Goal: Transaction & Acquisition: Subscribe to service/newsletter

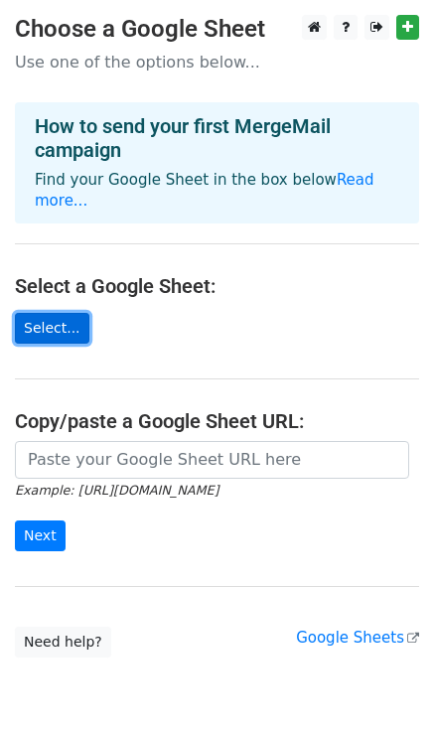
click at [67, 320] on link "Select..." at bounding box center [52, 328] width 75 height 31
click at [62, 313] on link "Select..." at bounding box center [52, 328] width 75 height 31
click at [63, 313] on link "Select..." at bounding box center [52, 328] width 75 height 31
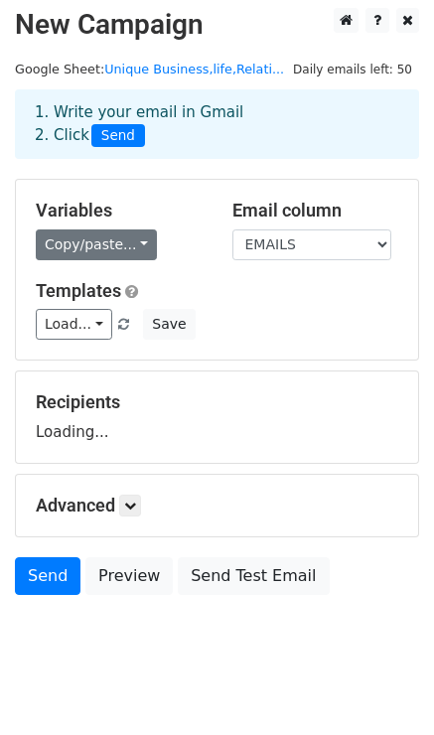
scroll to position [8, 0]
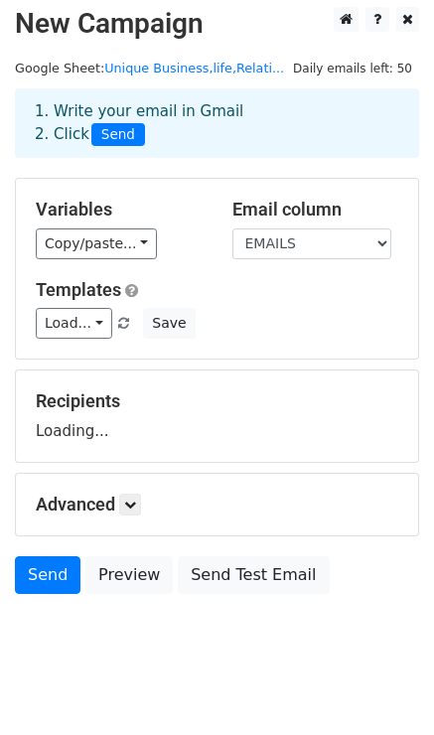
click at [119, 227] on div "Variables Copy/paste... {{EMAILS}}" at bounding box center [119, 229] width 197 height 61
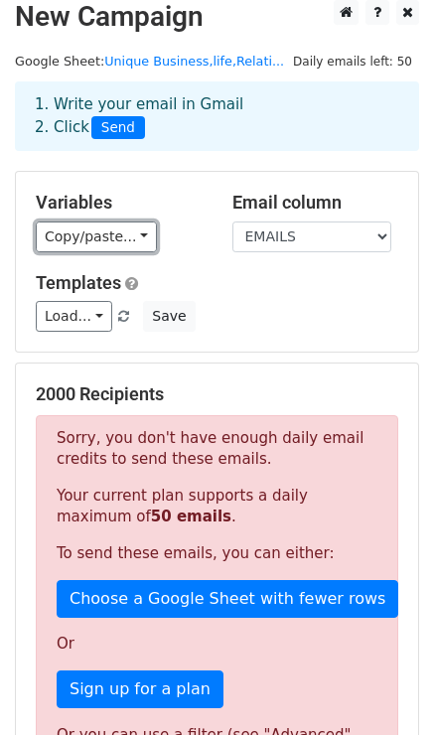
scroll to position [16, 0]
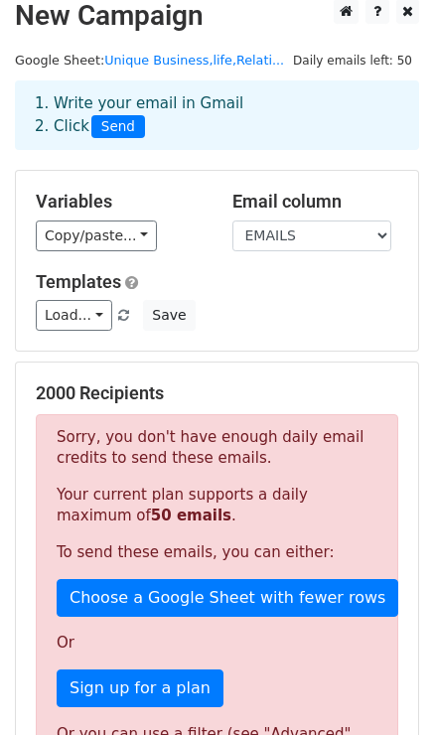
click at [111, 326] on div "Load... No templates saved Save" at bounding box center [217, 315] width 393 height 31
click at [95, 318] on link "Load..." at bounding box center [74, 315] width 77 height 31
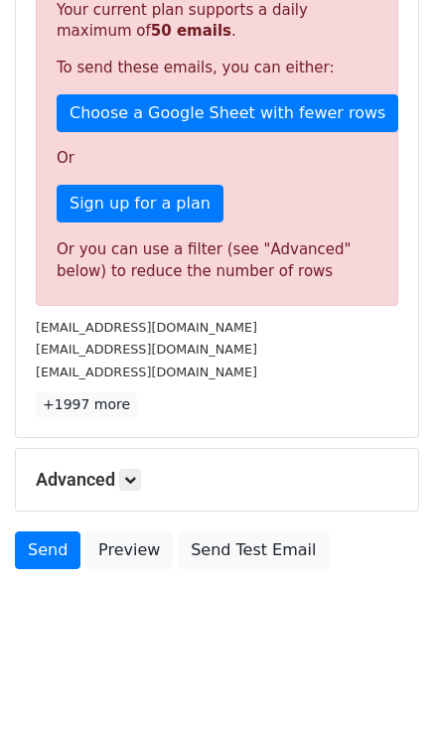
scroll to position [500, 0]
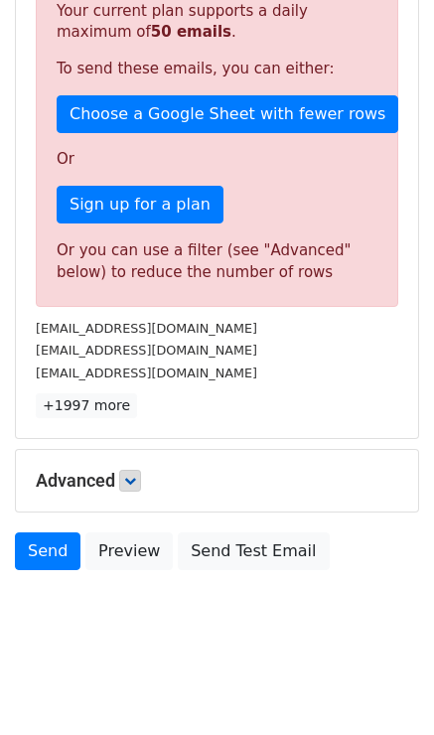
click at [123, 471] on h5 "Advanced" at bounding box center [217, 481] width 363 height 22
click at [124, 477] on link at bounding box center [130, 481] width 22 height 22
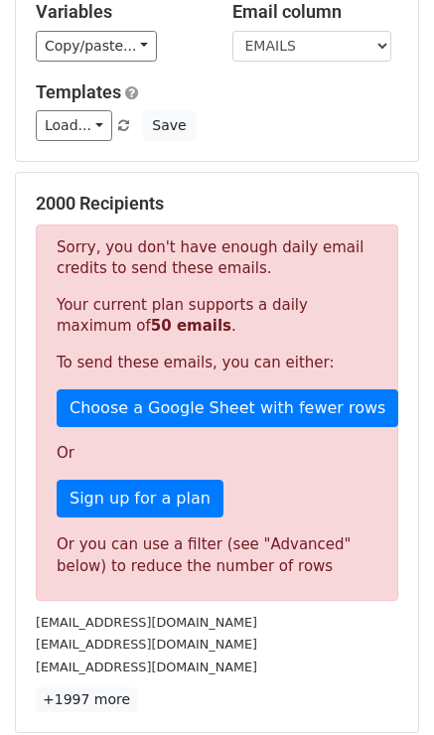
scroll to position [0, 0]
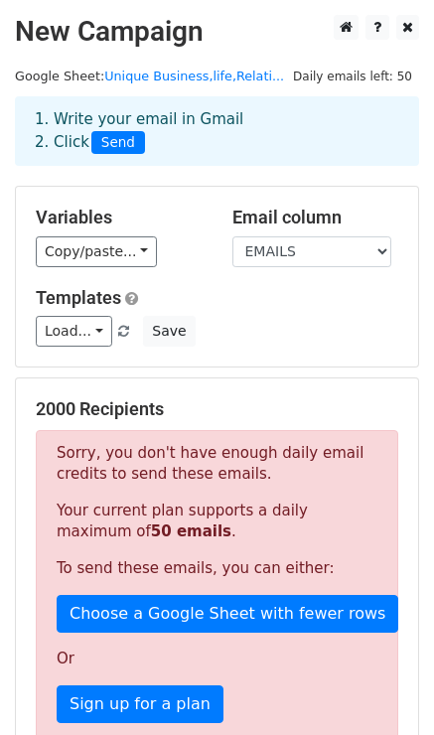
click at [236, 380] on div "2000 Recipients Sorry, you don't have enough daily email credits to send these …" at bounding box center [217, 658] width 402 height 559
click at [86, 347] on link "Load..." at bounding box center [74, 331] width 77 height 31
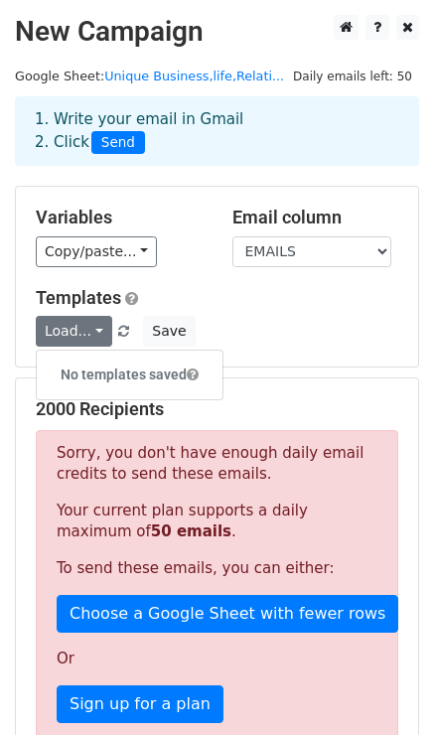
click at [92, 374] on h6 "No templates saved" at bounding box center [130, 375] width 186 height 33
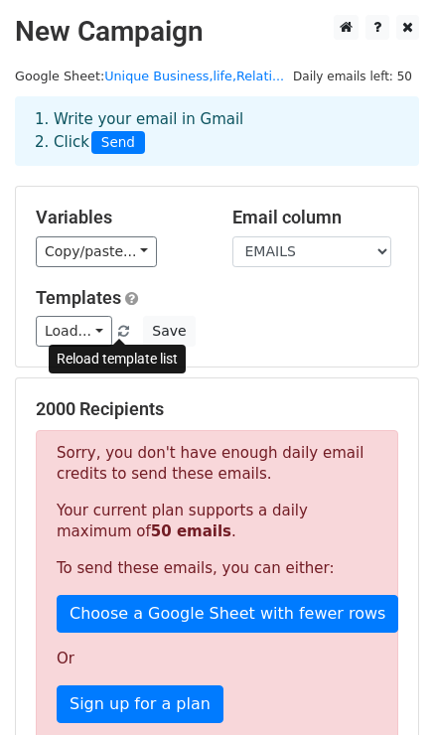
click at [121, 330] on span at bounding box center [123, 332] width 11 height 13
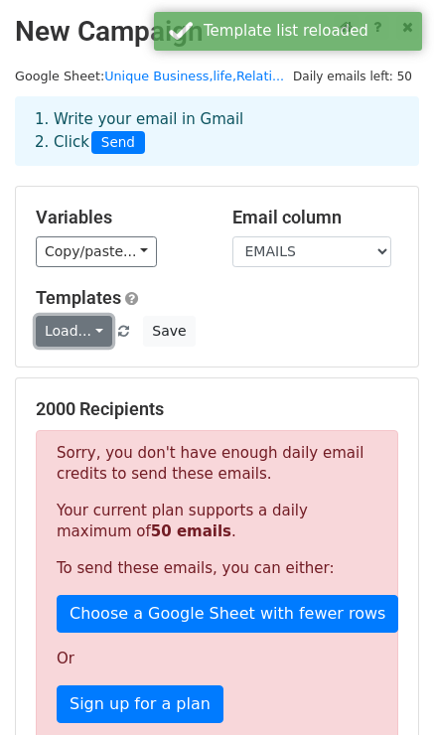
click at [79, 339] on link "Load..." at bounding box center [74, 331] width 77 height 31
click at [96, 376] on link "Test" at bounding box center [115, 375] width 157 height 32
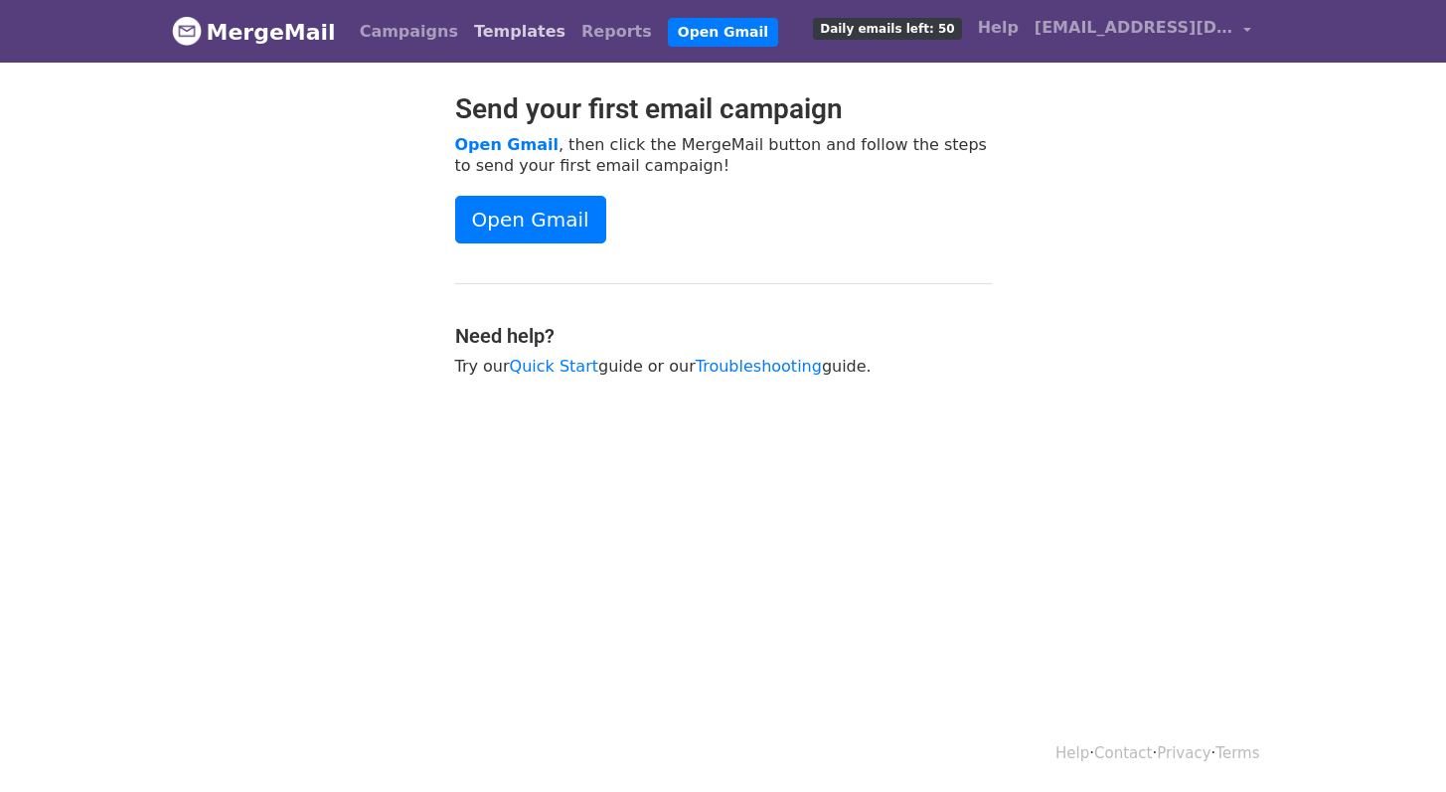
click at [497, 32] on link "Templates" at bounding box center [519, 32] width 107 height 40
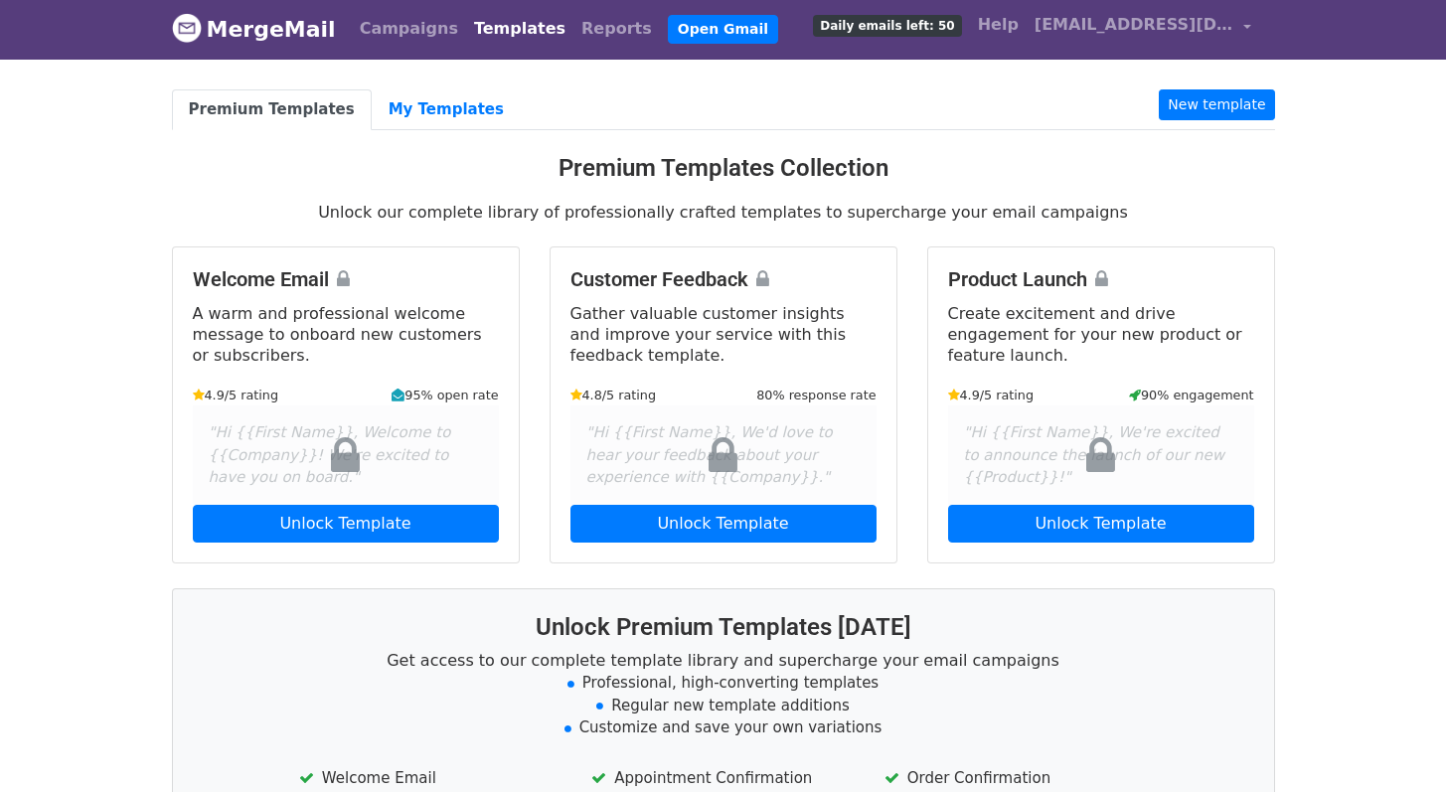
scroll to position [4, 0]
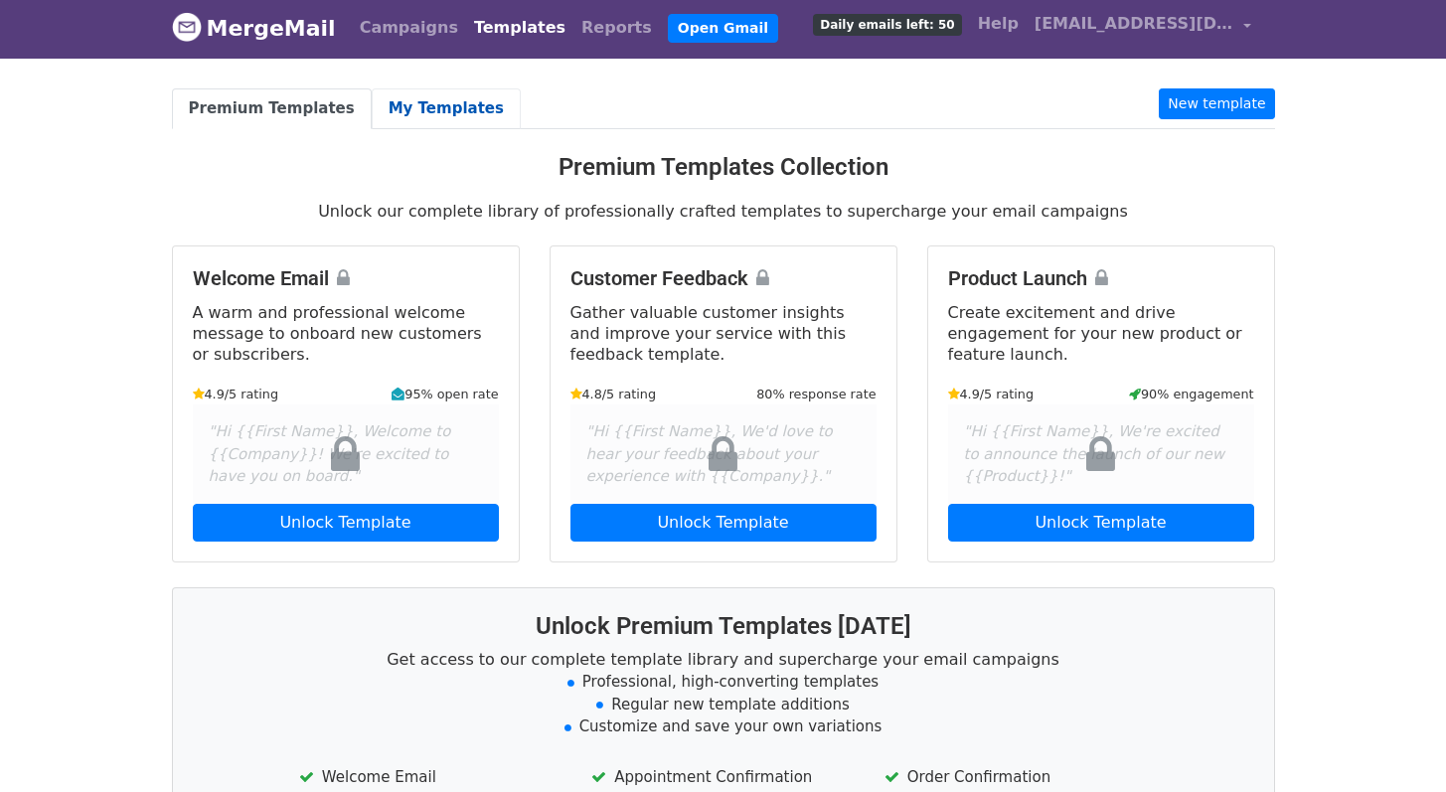
click at [415, 112] on link "My Templates" at bounding box center [446, 108] width 149 height 41
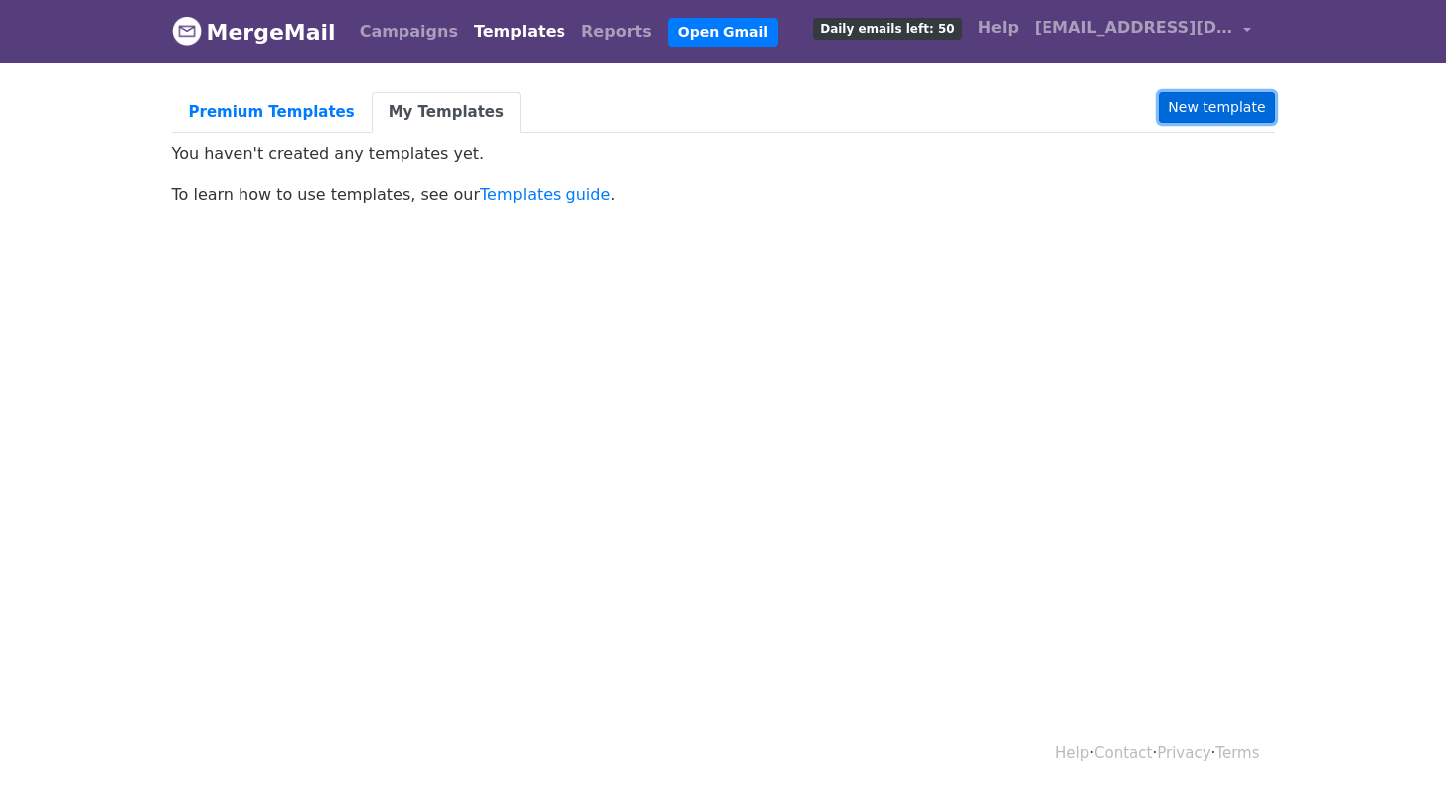
click at [1196, 117] on link "New template" at bounding box center [1216, 107] width 115 height 31
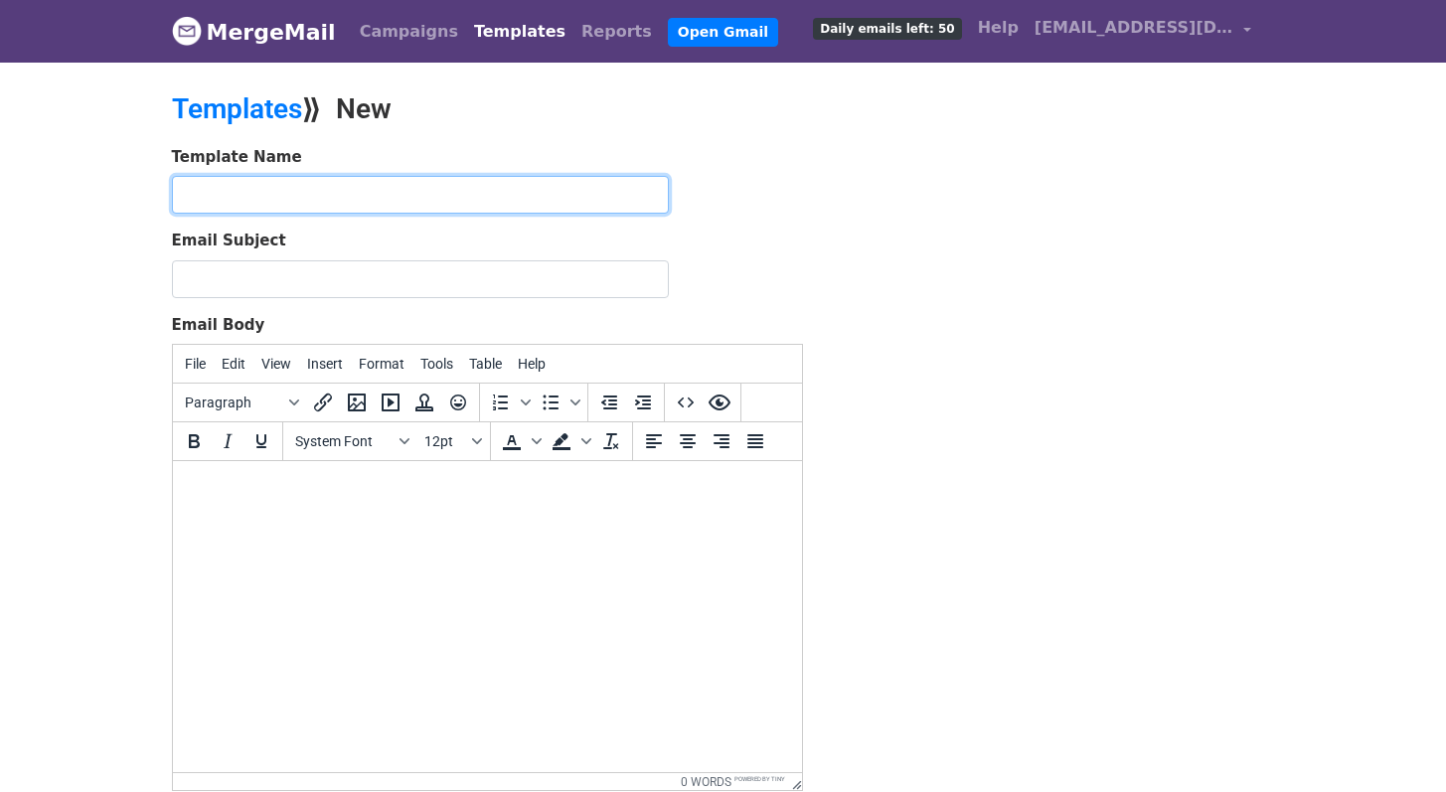
click at [209, 192] on input "text" at bounding box center [420, 195] width 497 height 38
type input "Test"
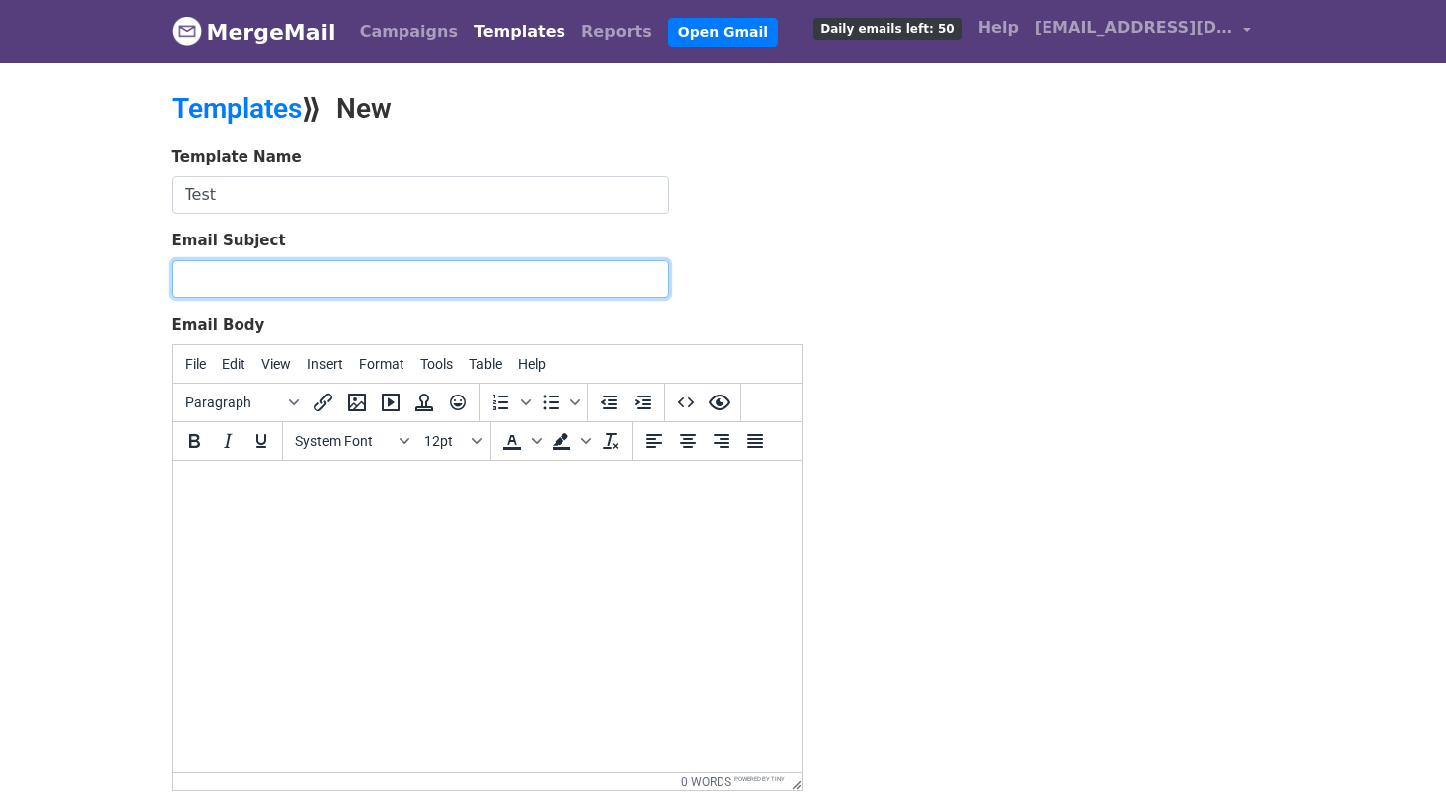
click at [230, 282] on input "Email Subject" at bounding box center [420, 279] width 497 height 38
type input "I"
type input "Whats your thoughts on this?"
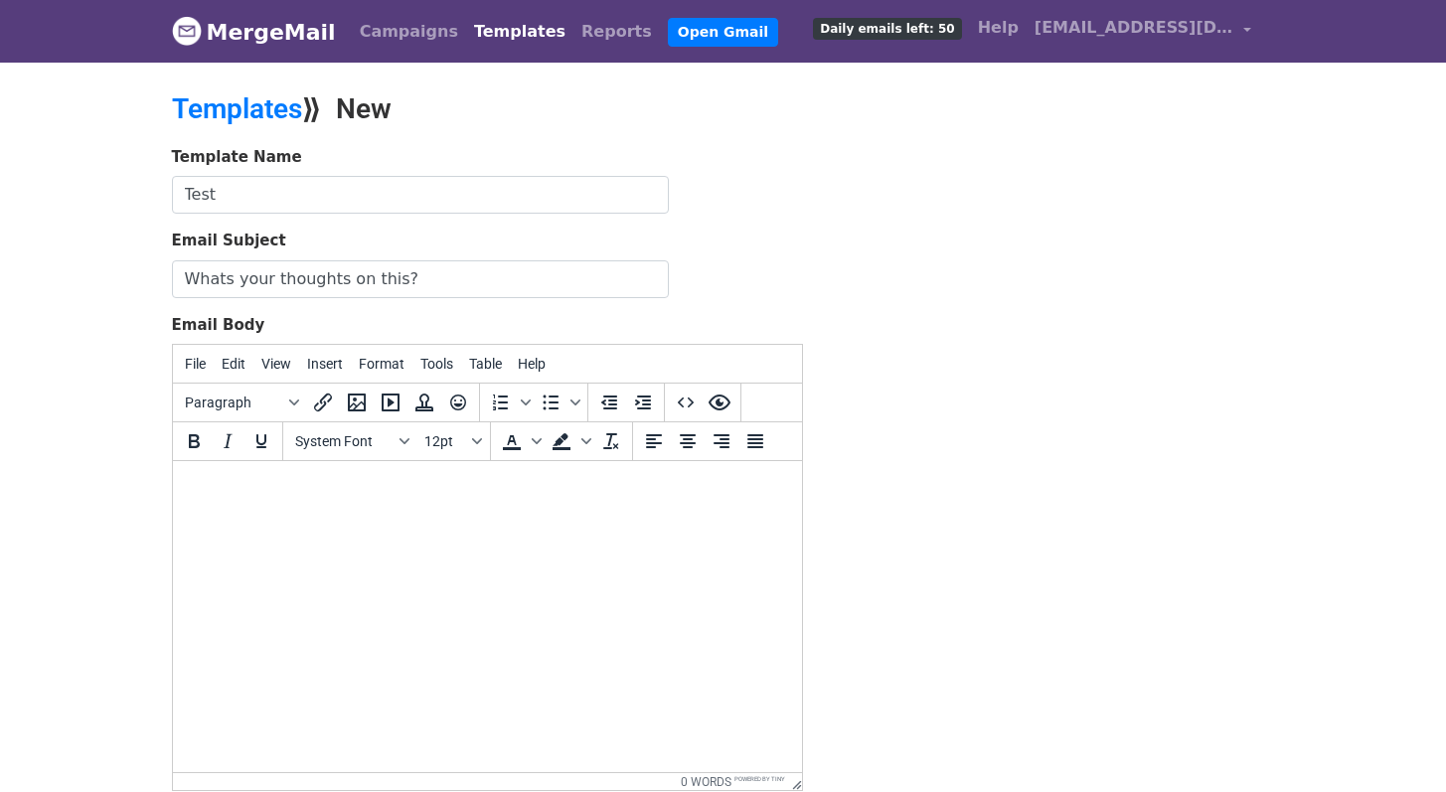
click at [261, 515] on html at bounding box center [486, 488] width 629 height 54
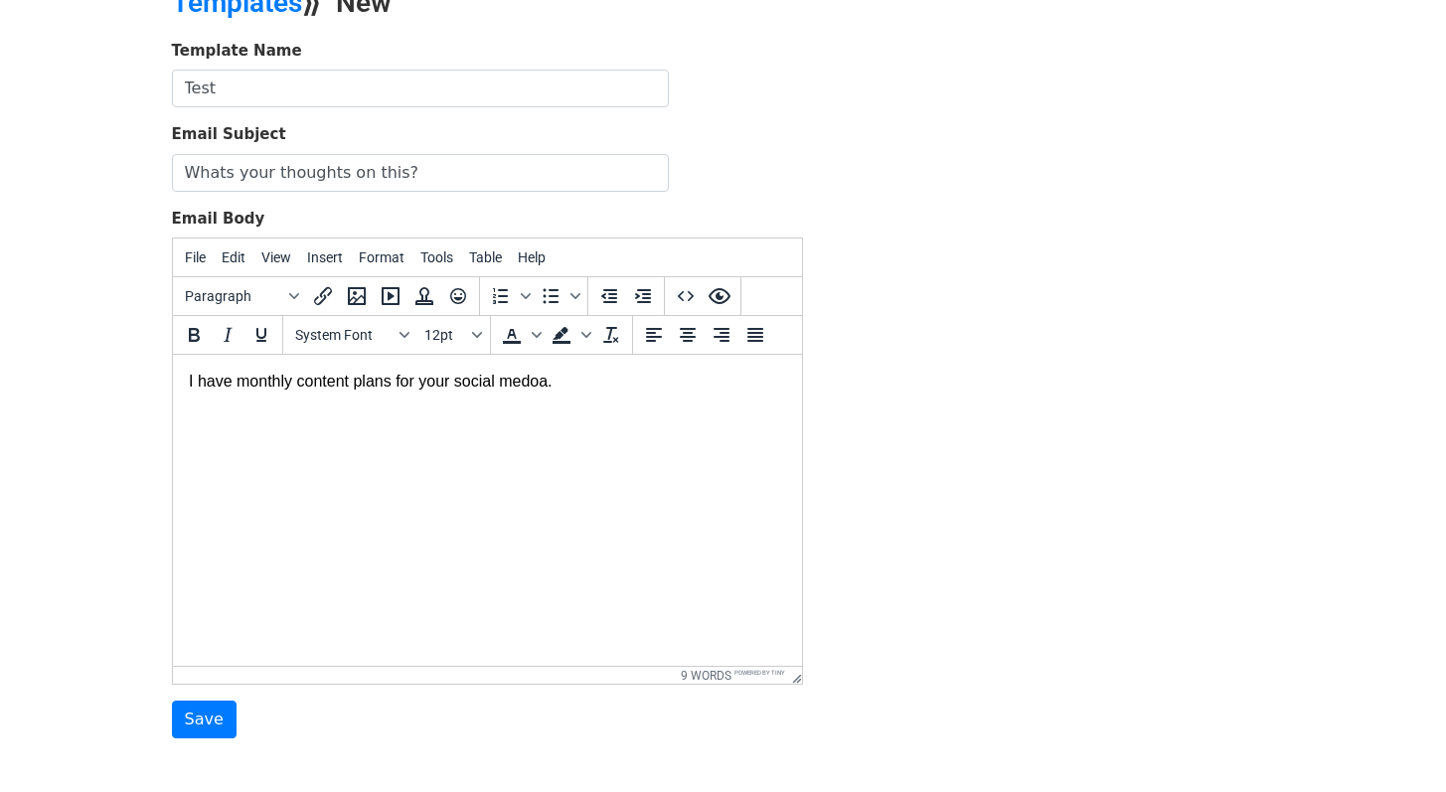
scroll to position [213, 0]
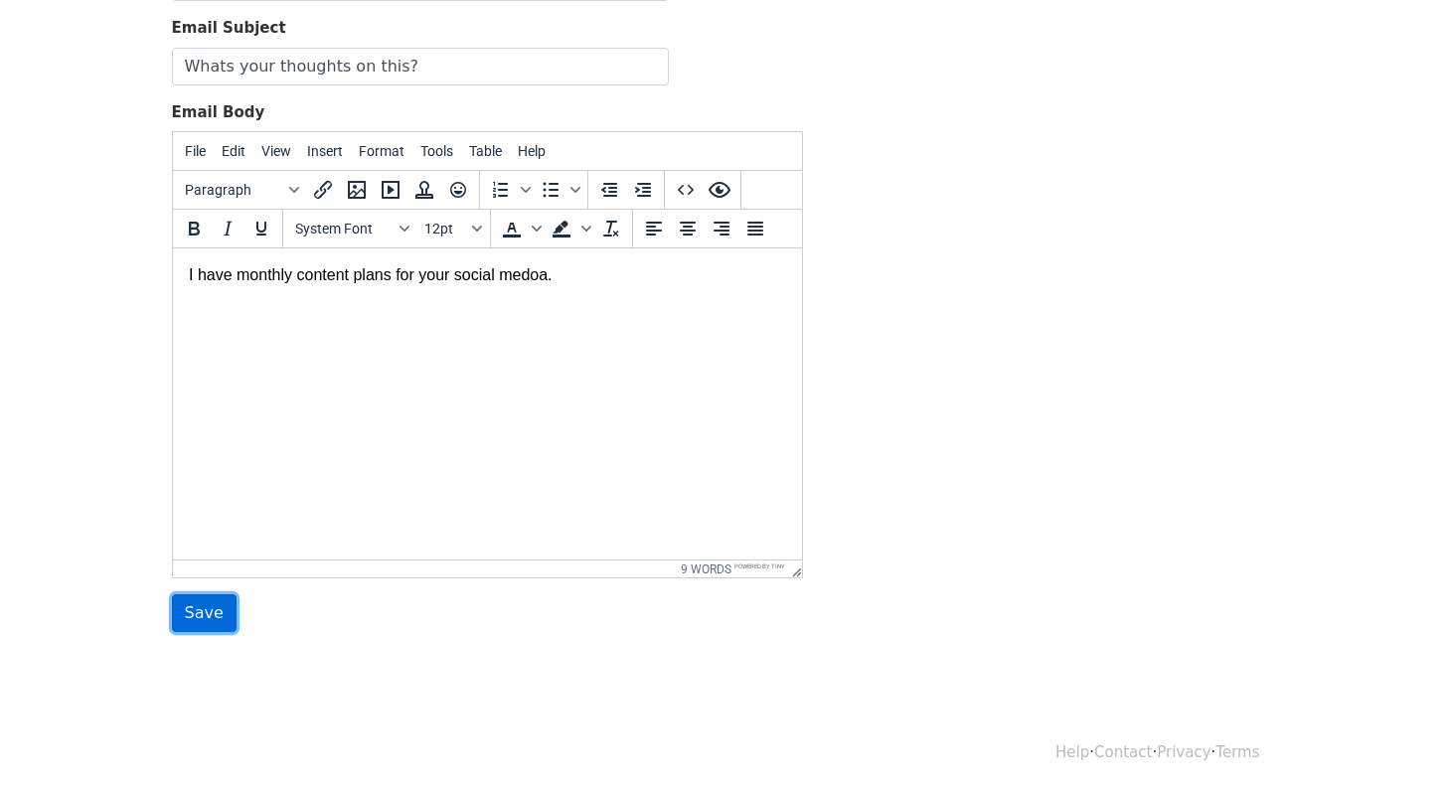
drag, startPoint x: 230, startPoint y: 604, endPoint x: 221, endPoint y: 613, distance: 12.6
click at [230, 605] on input "Save" at bounding box center [204, 613] width 65 height 38
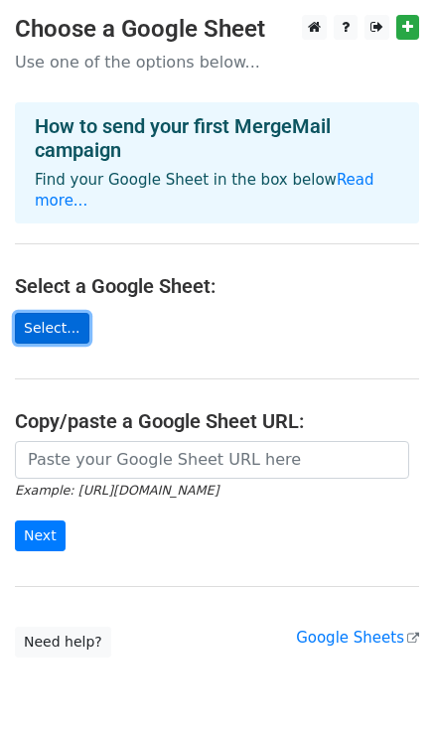
click at [76, 313] on link "Select..." at bounding box center [52, 328] width 75 height 31
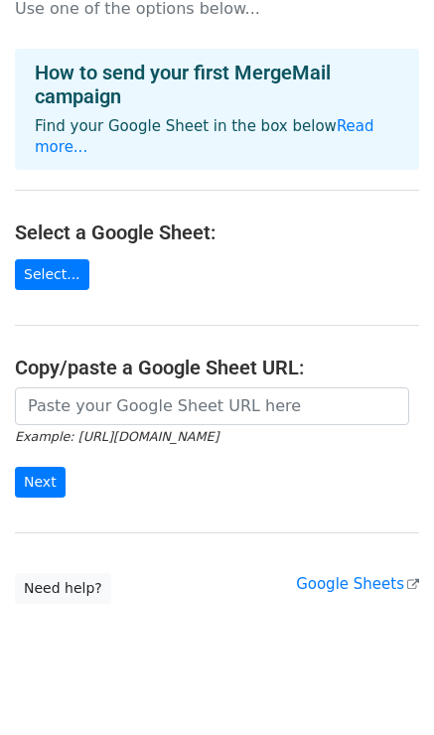
scroll to position [61, 0]
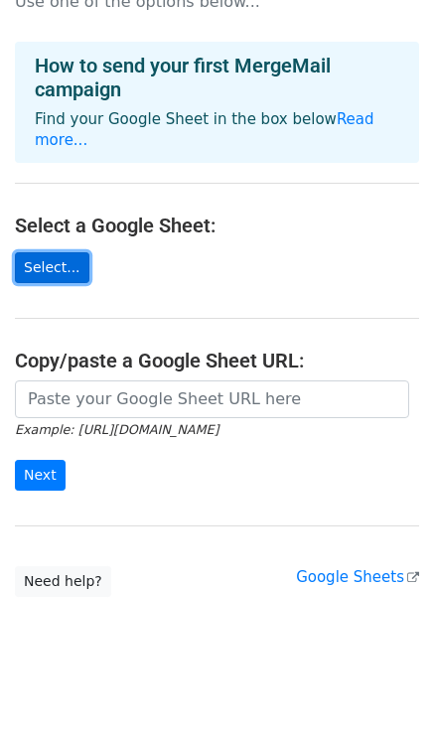
click at [65, 256] on link "Select..." at bounding box center [52, 267] width 75 height 31
click at [66, 252] on link "Select..." at bounding box center [52, 267] width 75 height 31
click at [71, 252] on link "Select..." at bounding box center [52, 267] width 75 height 31
click at [70, 252] on link "Select..." at bounding box center [52, 267] width 75 height 31
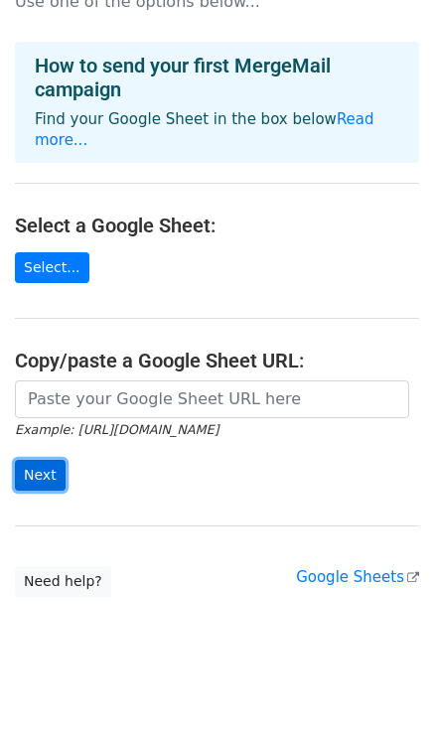
click at [52, 461] on input "Next" at bounding box center [40, 475] width 51 height 31
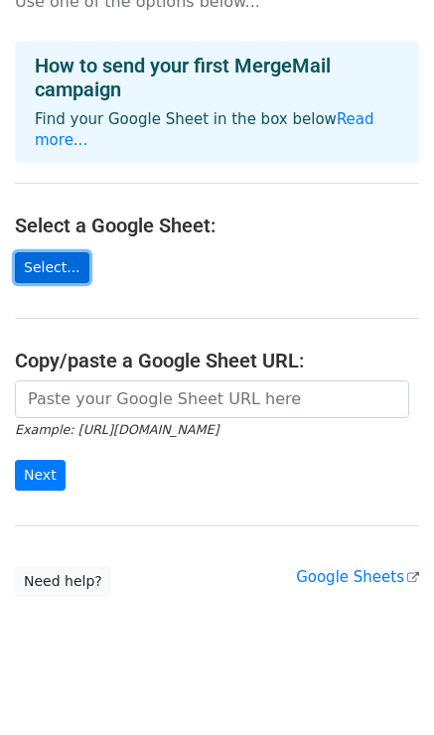
click at [62, 254] on link "Select..." at bounding box center [52, 267] width 75 height 31
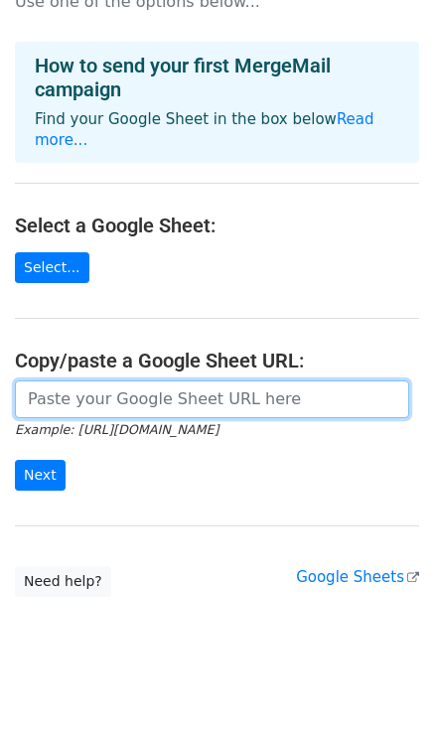
click at [183, 387] on input "url" at bounding box center [212, 400] width 394 height 38
paste input "https://docs.google.com/spreadsheets/d/1jikrXpBRvSrGxN9tsOOWg8NRJxizssDpILavk8D…"
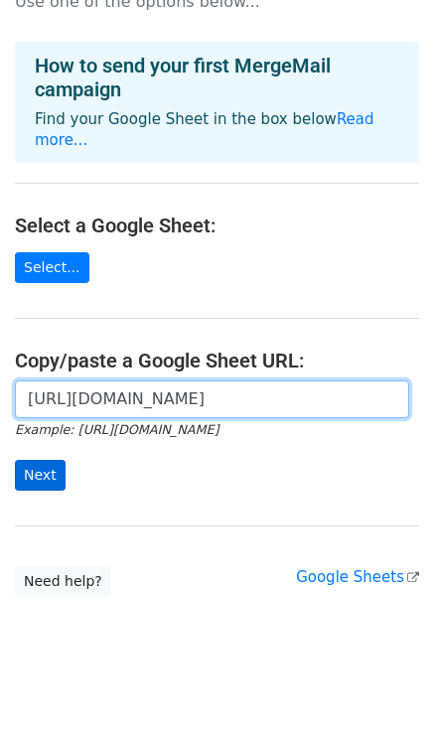
type input "https://docs.google.com/spreadsheets/d/1jikrXpBRvSrGxN9tsOOWg8NRJxizssDpILavk8D…"
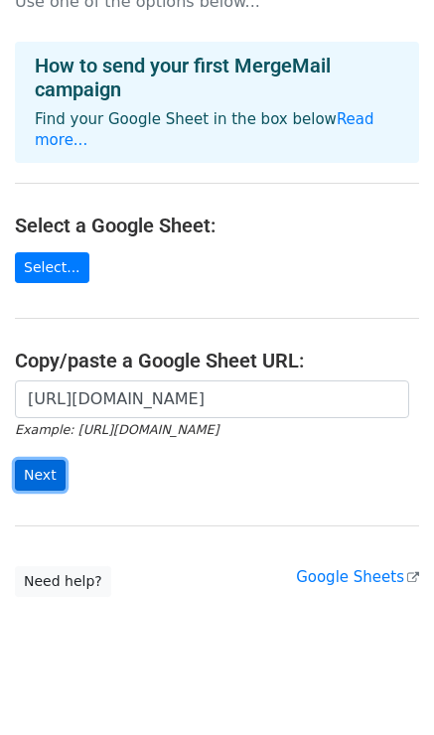
scroll to position [0, 0]
click at [55, 463] on input "Next" at bounding box center [40, 475] width 51 height 31
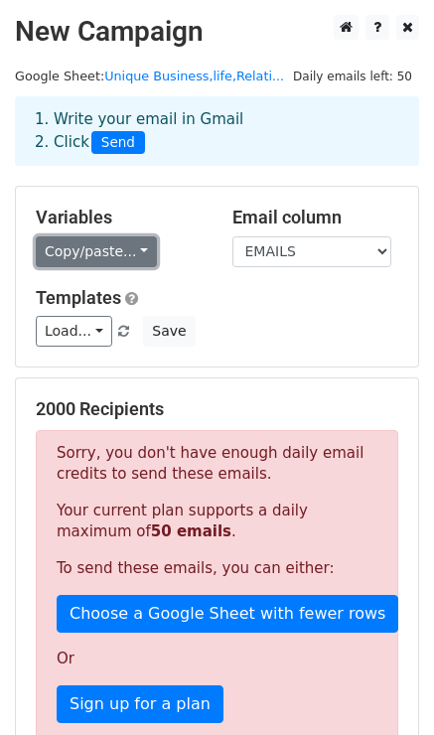
click at [128, 255] on link "Copy/paste..." at bounding box center [96, 251] width 121 height 31
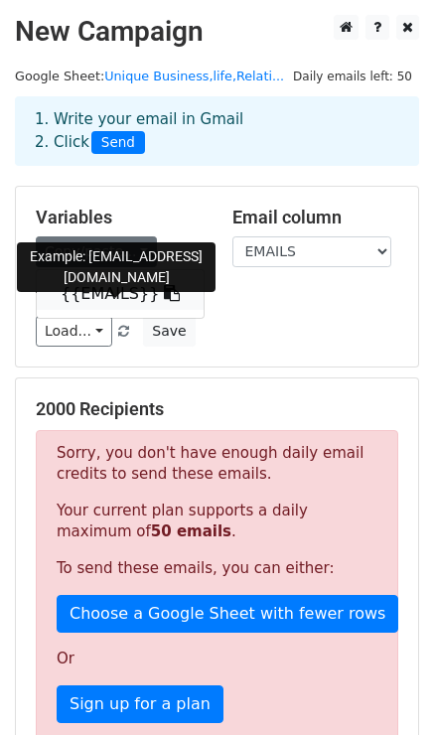
click at [117, 286] on link "{{EMAILS}}" at bounding box center [120, 294] width 167 height 32
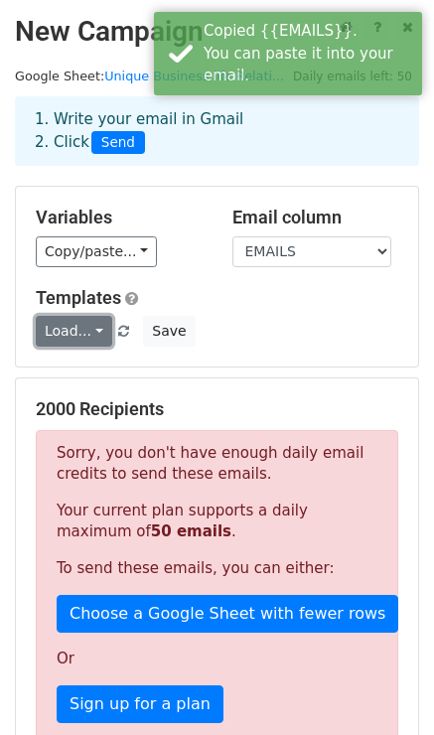
click at [88, 336] on link "Load..." at bounding box center [74, 331] width 77 height 31
click at [89, 379] on link "Test" at bounding box center [115, 375] width 157 height 32
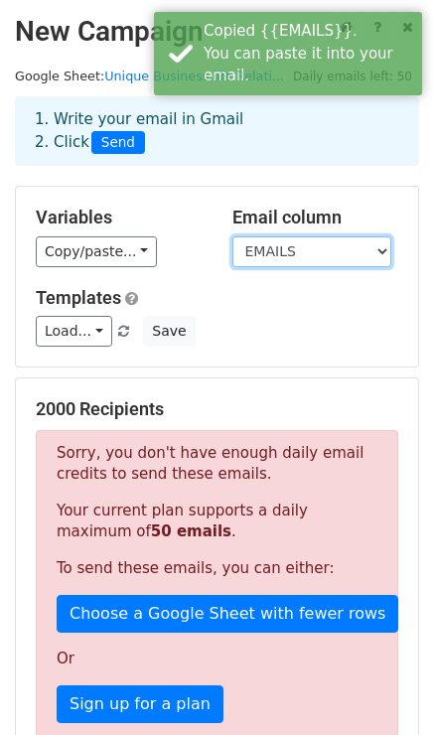
click at [278, 257] on select "EMAILS" at bounding box center [312, 251] width 159 height 31
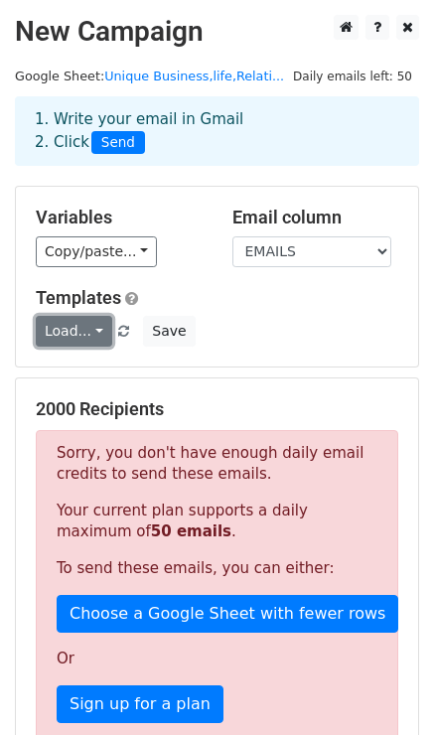
click at [88, 333] on link "Load..." at bounding box center [74, 331] width 77 height 31
click at [91, 368] on link "Test" at bounding box center [115, 375] width 157 height 32
click at [75, 341] on link "Load..." at bounding box center [74, 331] width 77 height 31
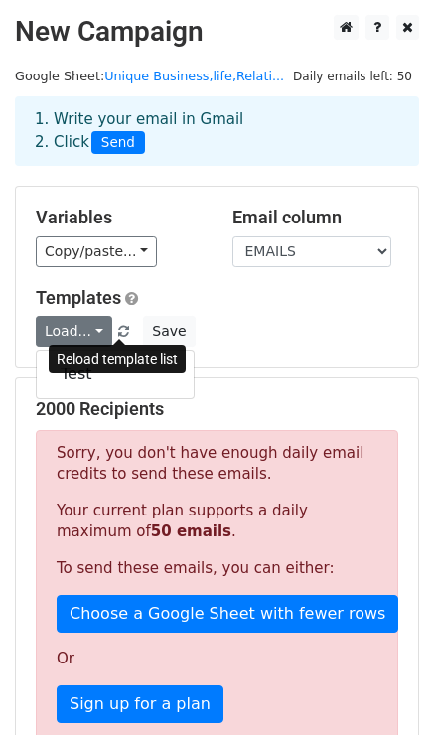
click at [118, 326] on span at bounding box center [123, 332] width 11 height 13
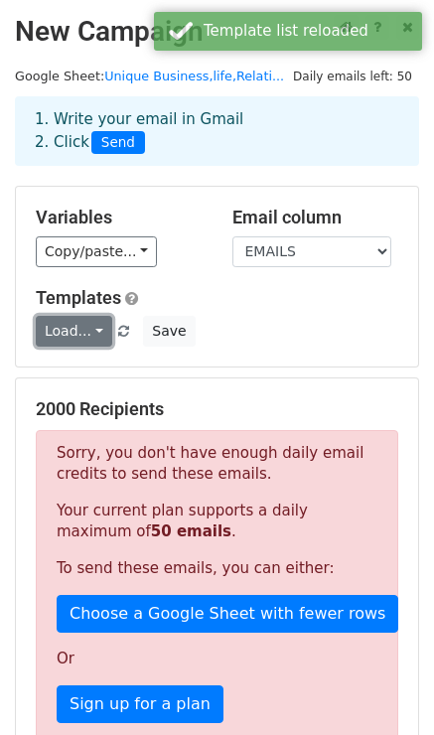
click at [87, 339] on link "Load..." at bounding box center [74, 331] width 77 height 31
click at [77, 384] on link "Test" at bounding box center [115, 375] width 157 height 32
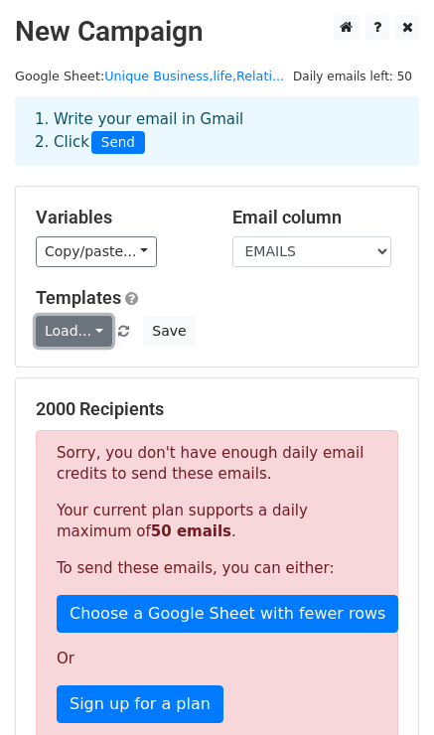
click at [92, 335] on link "Load..." at bounding box center [74, 331] width 77 height 31
click at [94, 370] on link "Test" at bounding box center [115, 375] width 157 height 32
click at [94, 370] on form "Variables Copy/paste... {{EMAILS}} Email column EMAILS Templates Load... Test S…" at bounding box center [217, 633] width 404 height 894
click at [85, 340] on link "Load..." at bounding box center [74, 331] width 77 height 31
click at [101, 367] on link "Test" at bounding box center [115, 375] width 157 height 32
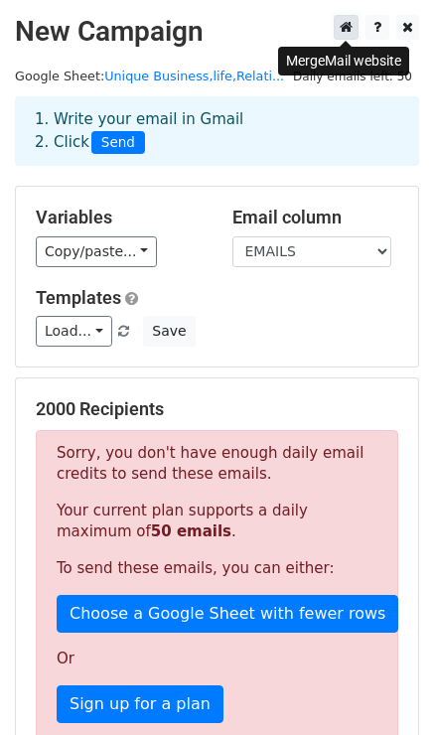
click at [349, 31] on icon at bounding box center [346, 27] width 13 height 14
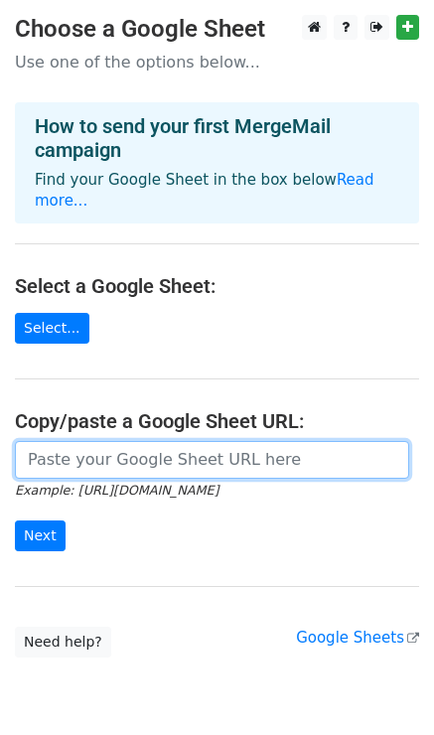
click at [102, 441] on input "url" at bounding box center [212, 460] width 394 height 38
paste input "[URL][DOMAIN_NAME]"
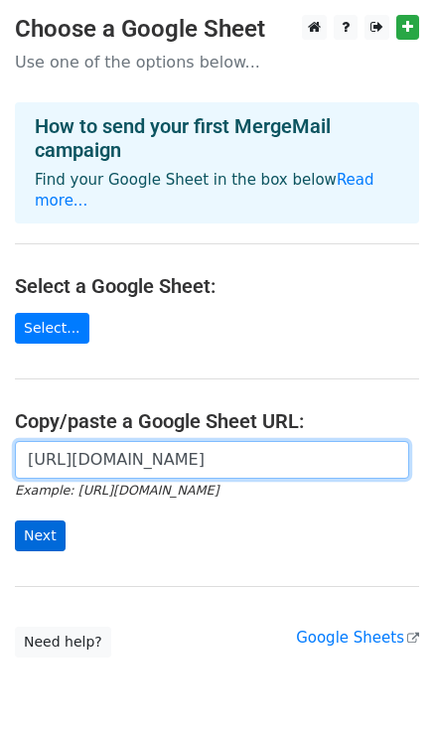
type input "[URL][DOMAIN_NAME]"
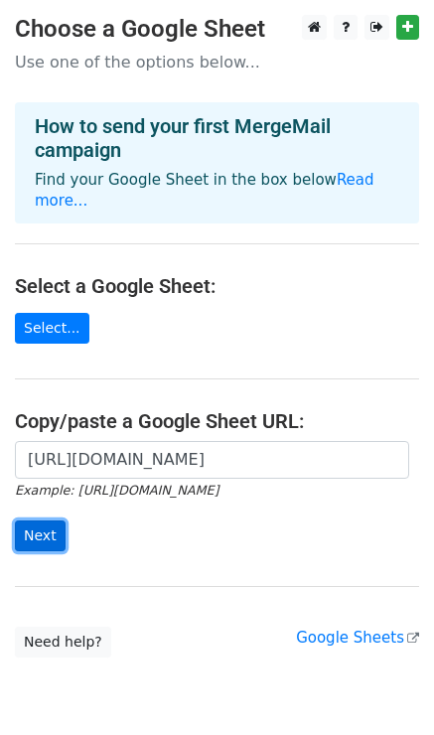
click at [25, 521] on input "Next" at bounding box center [40, 536] width 51 height 31
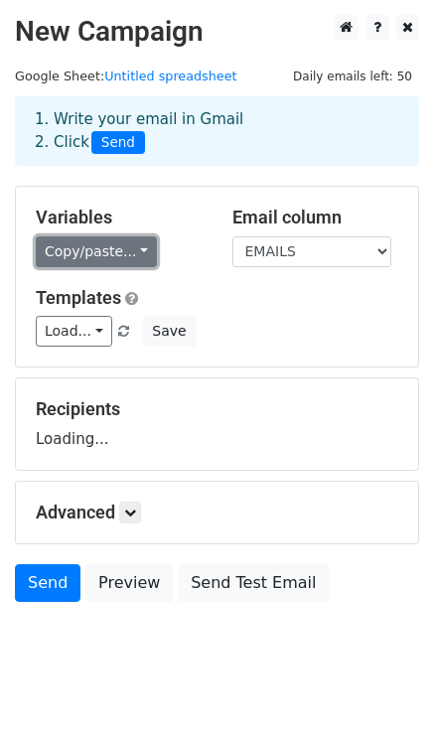
click at [108, 255] on link "Copy/paste..." at bounding box center [96, 251] width 121 height 31
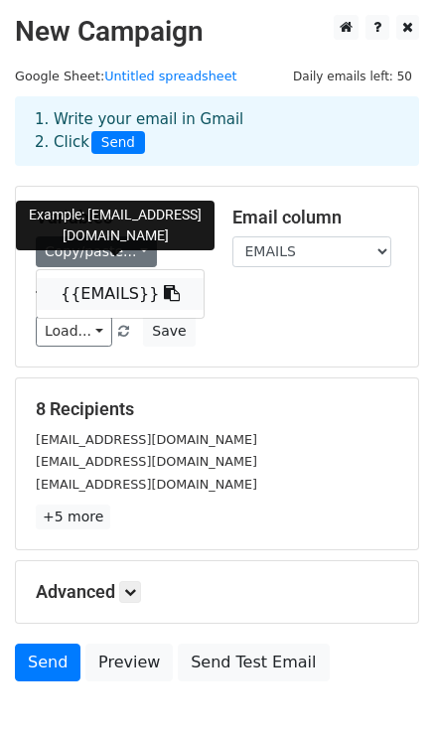
click at [111, 293] on link "{{EMAILS}}" at bounding box center [120, 294] width 167 height 32
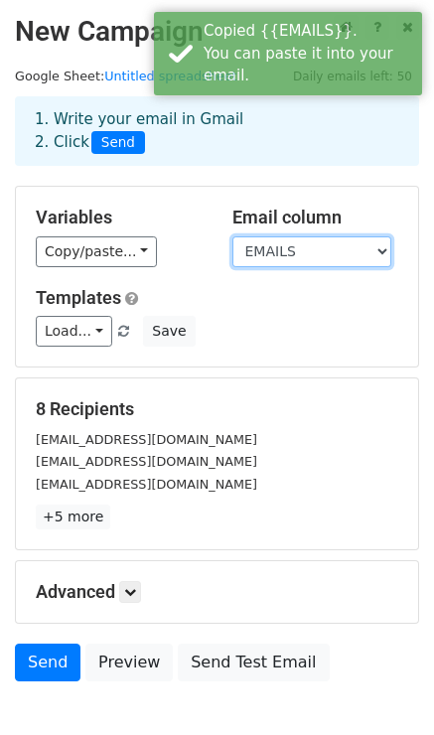
click at [278, 241] on select "EMAILS" at bounding box center [312, 251] width 159 height 31
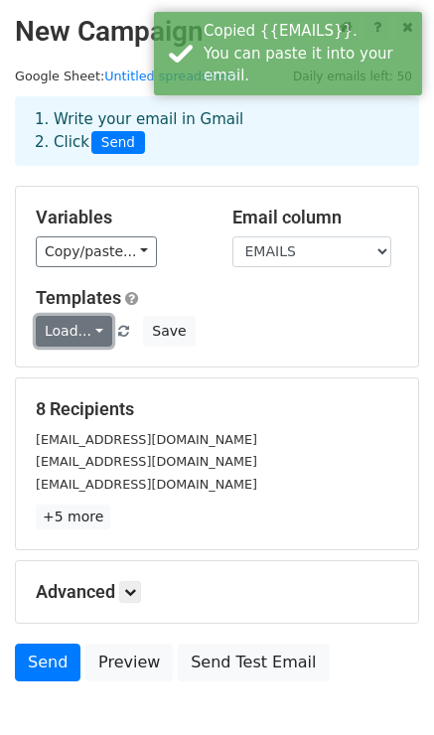
click at [70, 339] on link "Load..." at bounding box center [74, 331] width 77 height 31
click at [80, 373] on link "Test" at bounding box center [115, 375] width 157 height 32
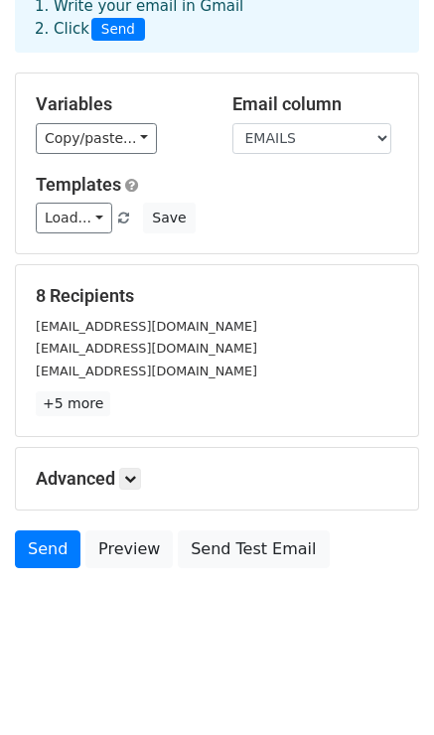
scroll to position [115, 0]
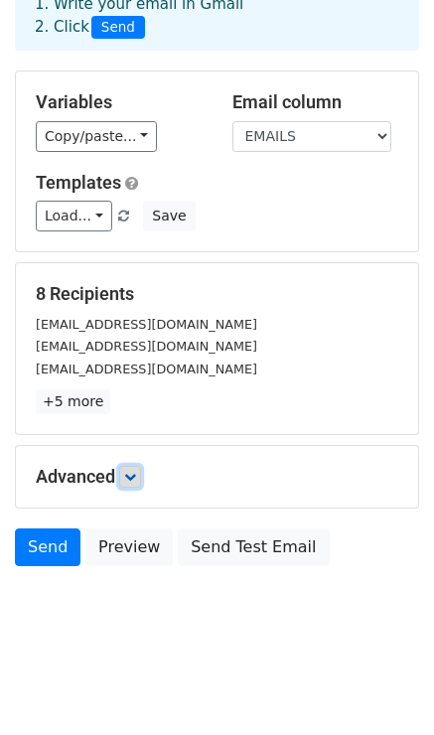
click at [129, 468] on link at bounding box center [130, 477] width 22 height 22
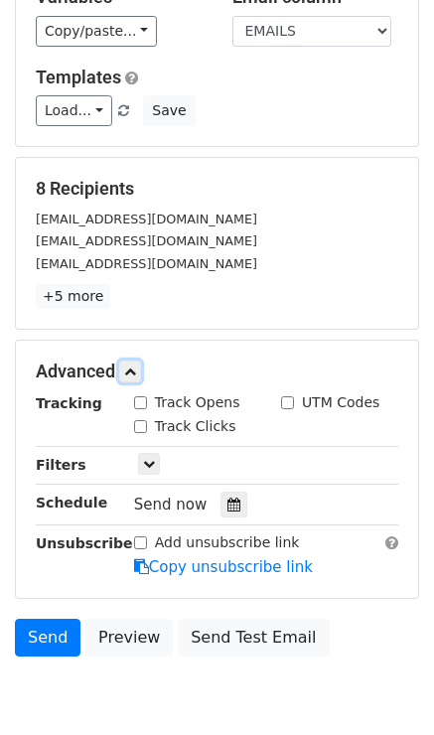
scroll to position [222, 0]
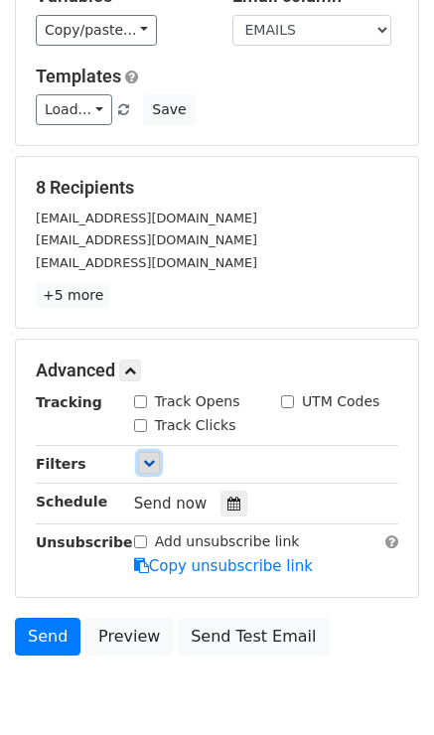
click at [148, 472] on link at bounding box center [149, 463] width 22 height 22
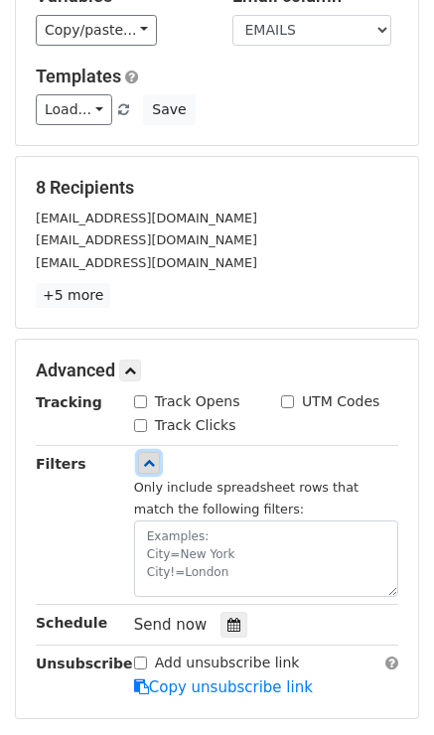
click at [149, 471] on link at bounding box center [149, 463] width 22 height 22
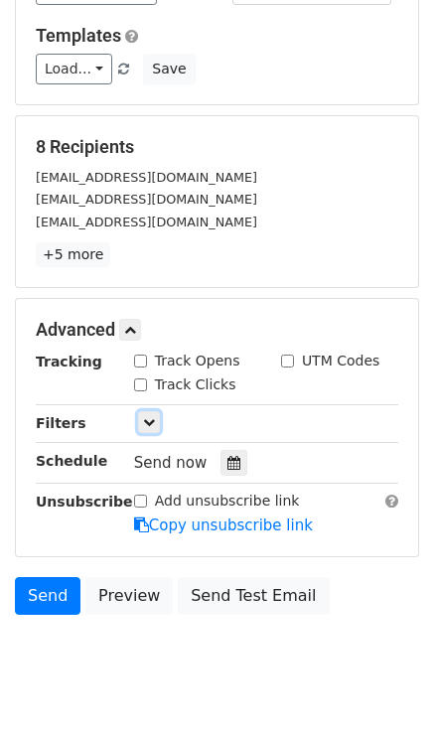
scroll to position [310, 0]
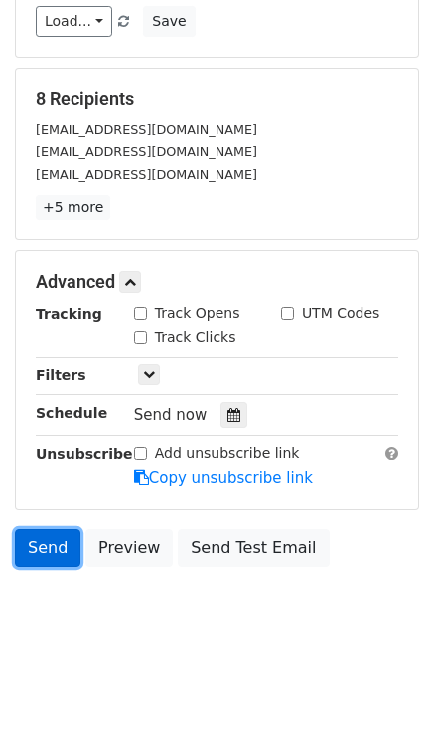
click at [58, 538] on link "Send" at bounding box center [48, 549] width 66 height 38
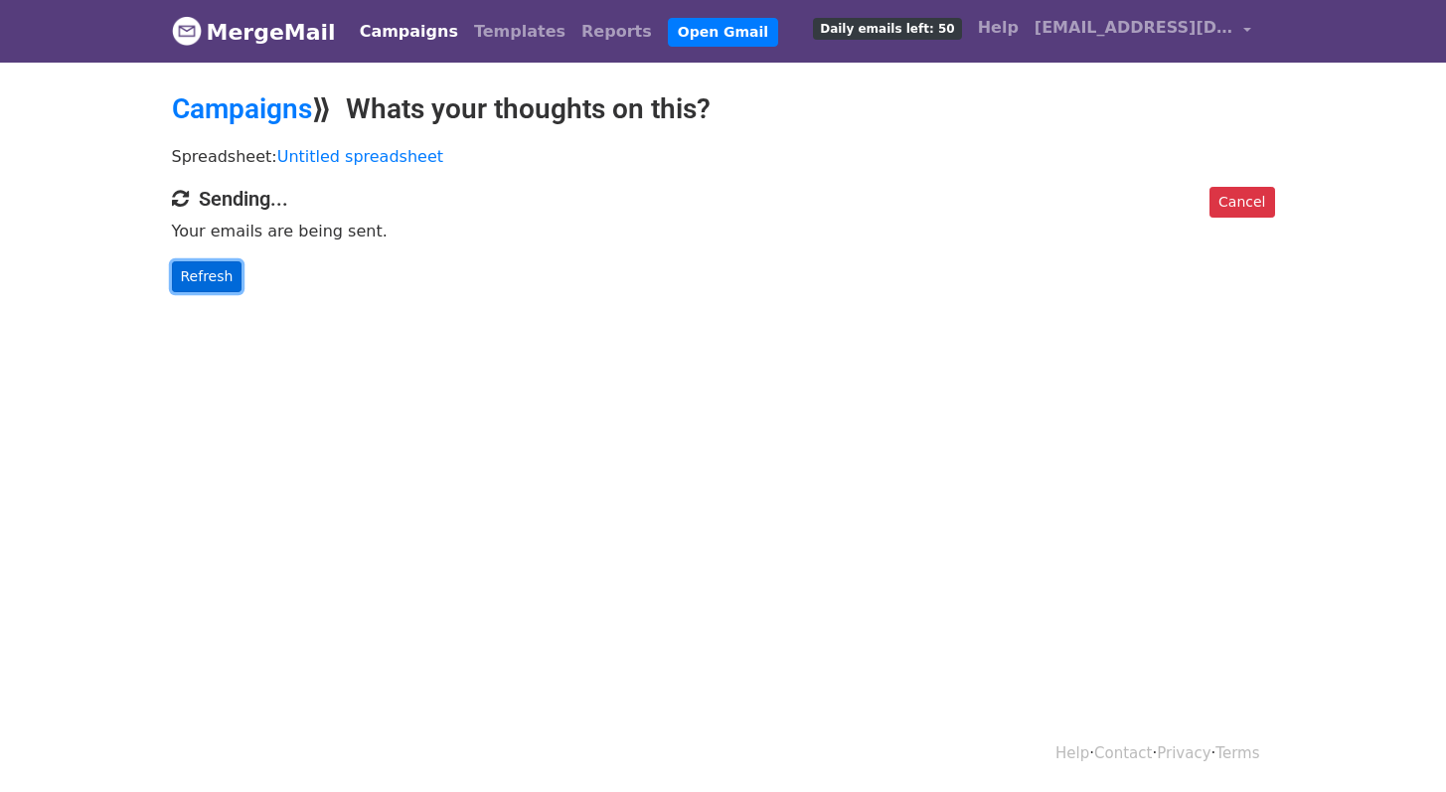
click at [200, 278] on link "Refresh" at bounding box center [207, 276] width 71 height 31
